Goal: Obtain resource: Download file/media

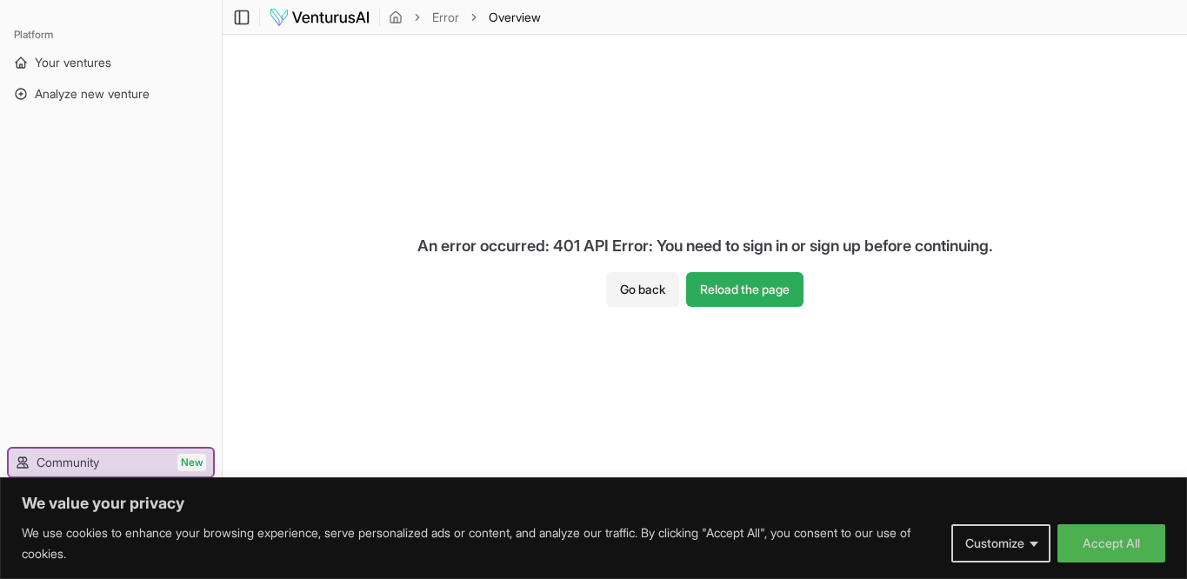
click at [770, 290] on button "Reload the page" at bounding box center [744, 289] width 117 height 35
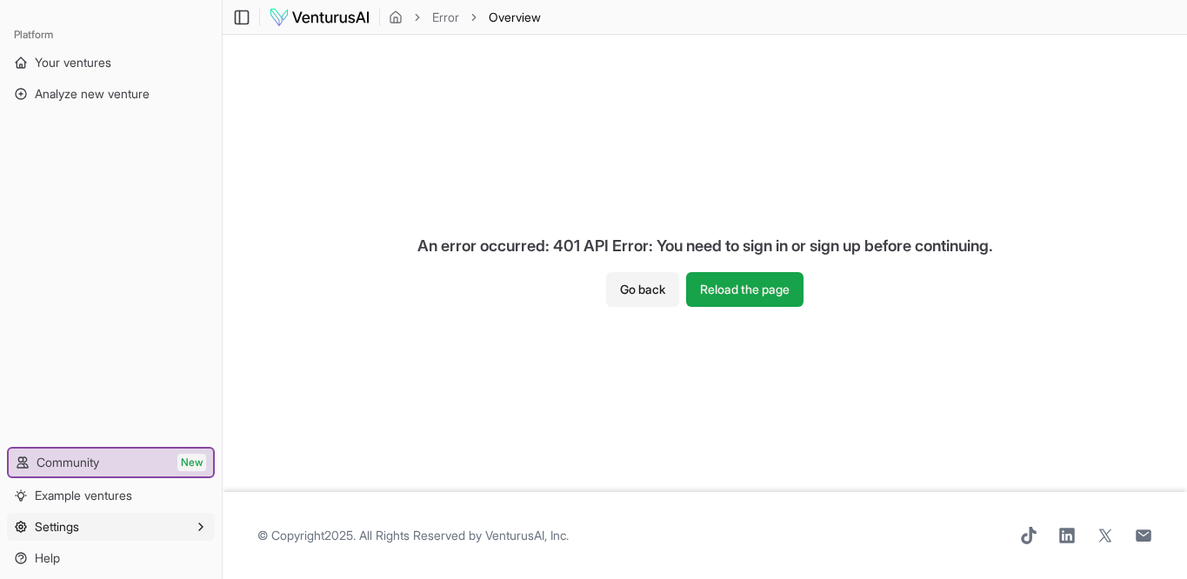
click at [104, 524] on button "Settings" at bounding box center [111, 527] width 208 height 28
click at [371, 17] on img at bounding box center [320, 17] width 102 height 21
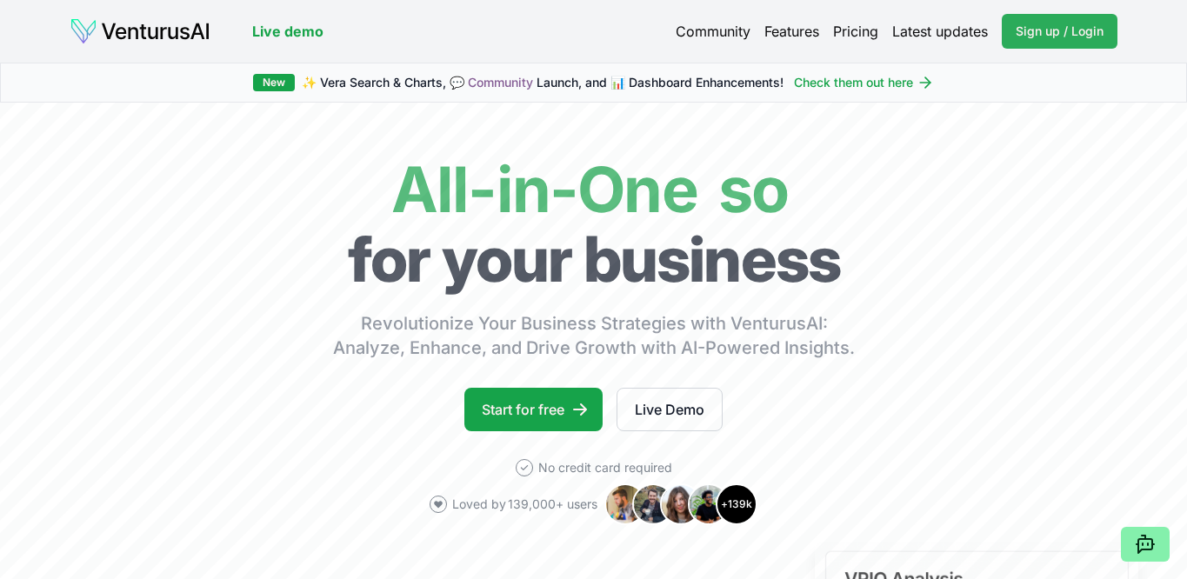
click at [1062, 40] on span "Sign up / Login" at bounding box center [1060, 31] width 88 height 17
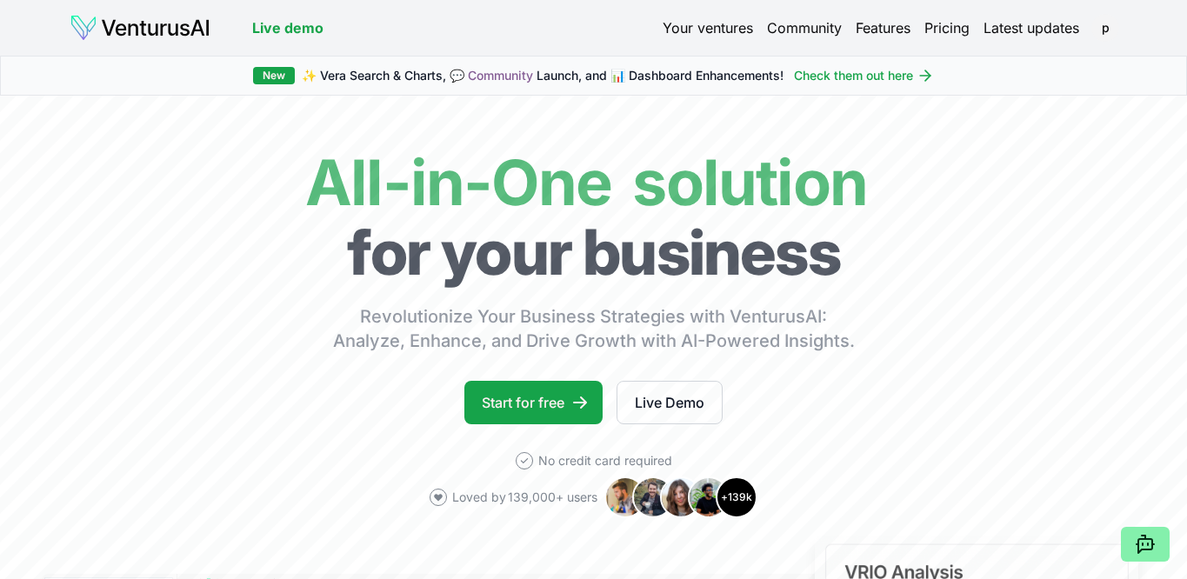
click at [663, 30] on link "Your ventures" at bounding box center [708, 27] width 90 height 21
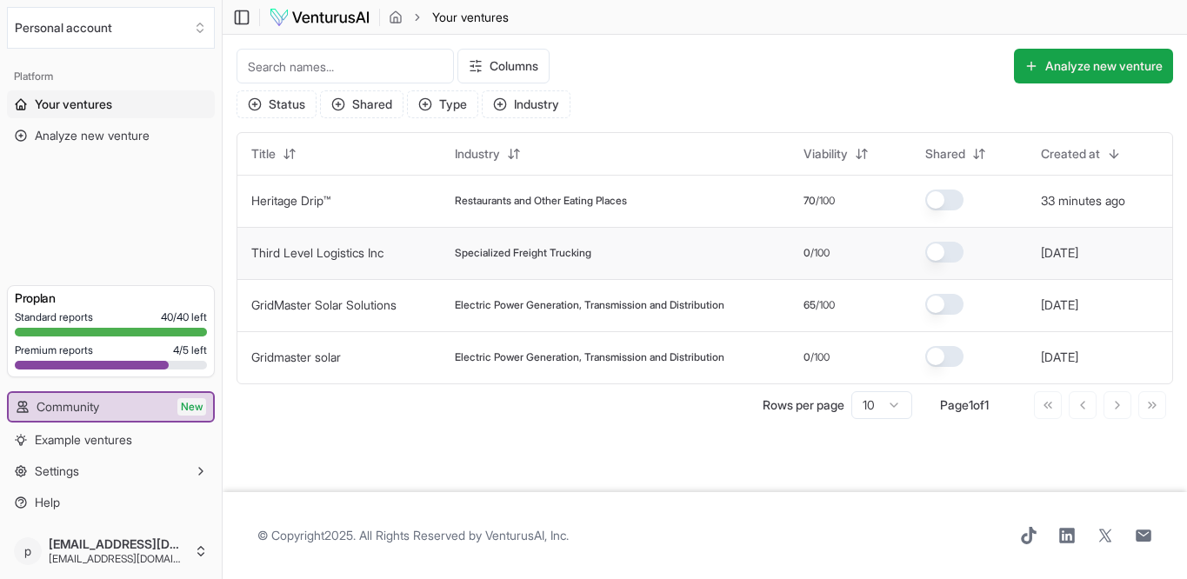
scroll to position [14, 0]
click at [331, 208] on link "Heritage Drip™" at bounding box center [290, 200] width 79 height 15
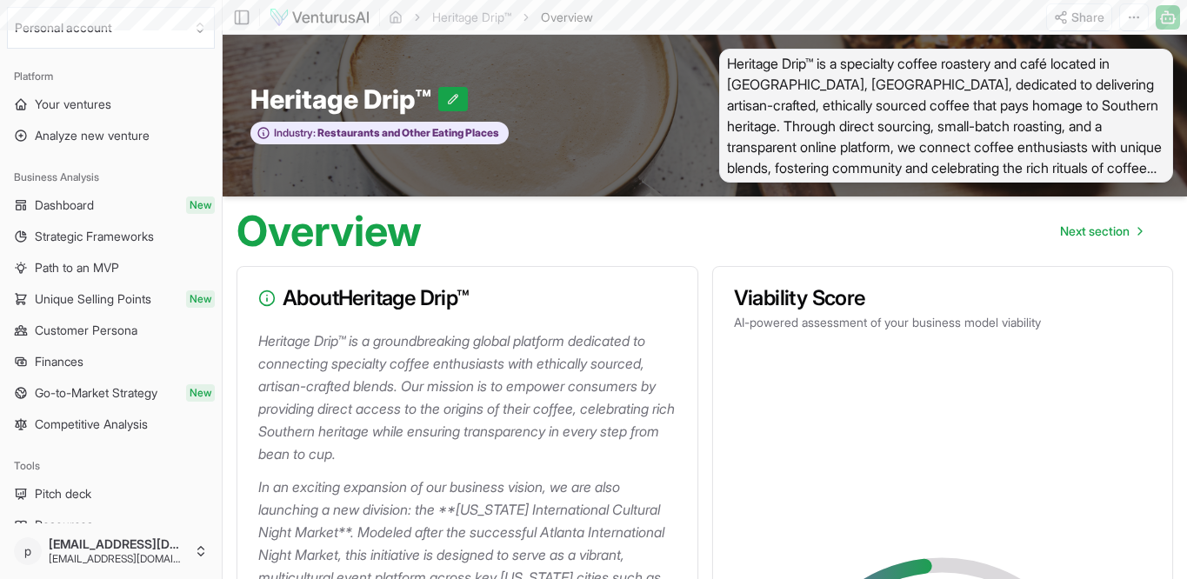
scroll to position [2512, 0]
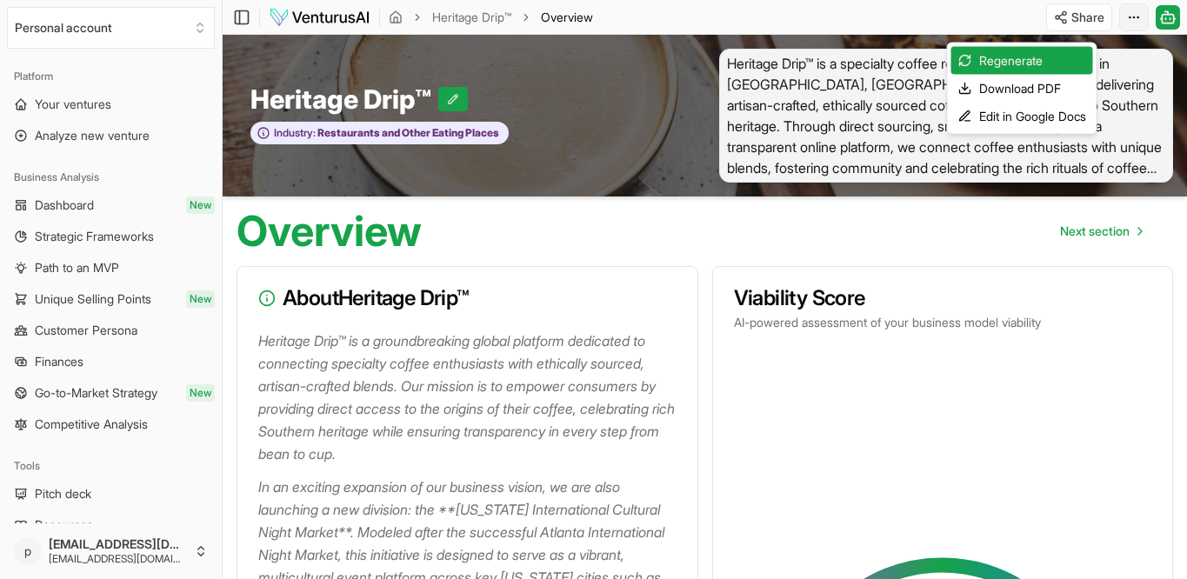
click at [1125, 25] on html "We value your privacy We use cookies to enhance your browsing experience, serve…" at bounding box center [593, 289] width 1187 height 579
click at [1067, 99] on div "Download PDF" at bounding box center [1023, 89] width 142 height 28
